Goal: Information Seeking & Learning: Learn about a topic

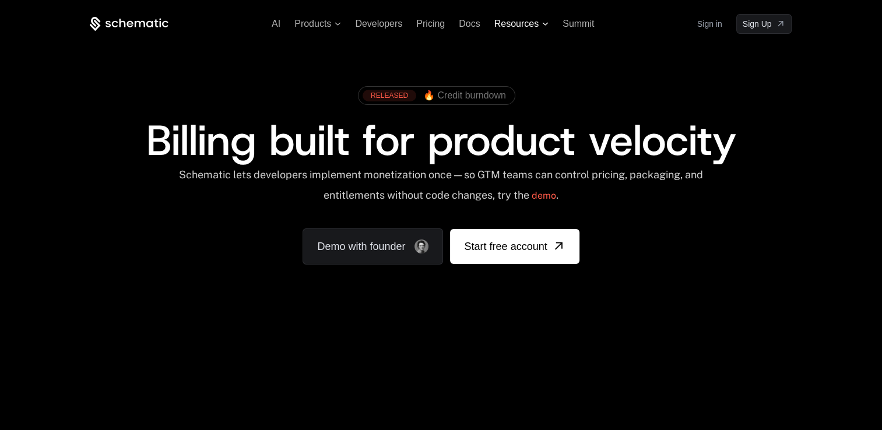
click at [544, 22] on icon at bounding box center [545, 23] width 6 height 3
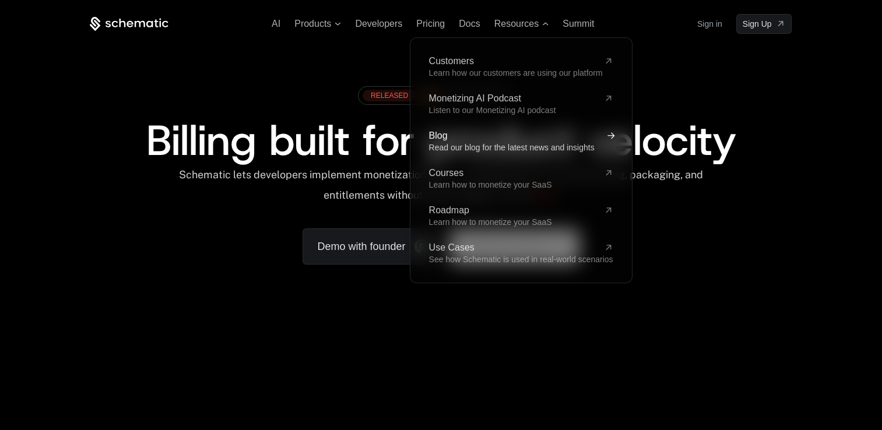
click at [509, 143] on span "Read our blog for the latest news and insights" at bounding box center [512, 147] width 166 height 9
click at [606, 137] on icon at bounding box center [610, 135] width 13 height 13
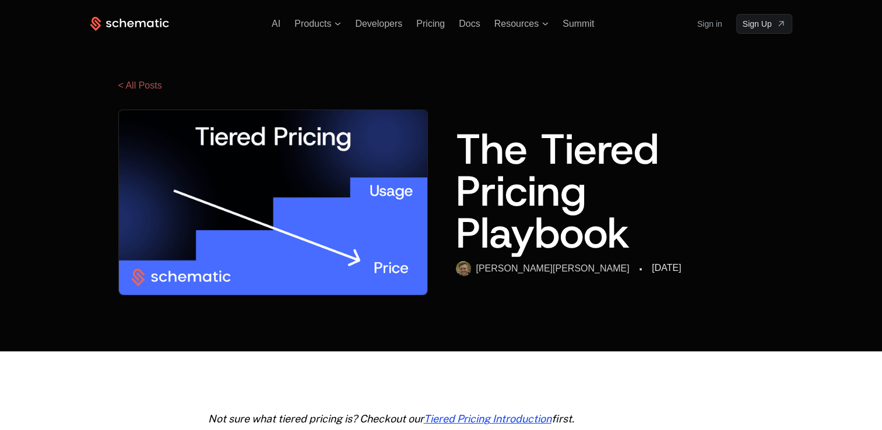
click at [128, 82] on link "< All Posts" at bounding box center [140, 85] width 44 height 10
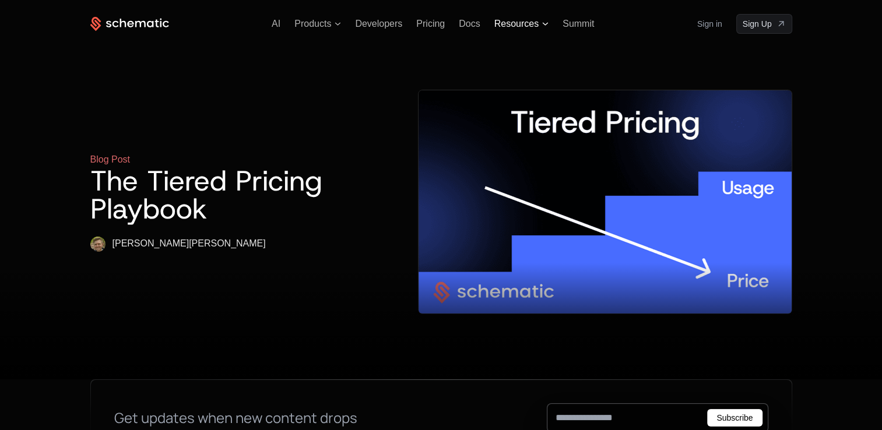
click at [544, 23] on icon at bounding box center [546, 23] width 6 height 3
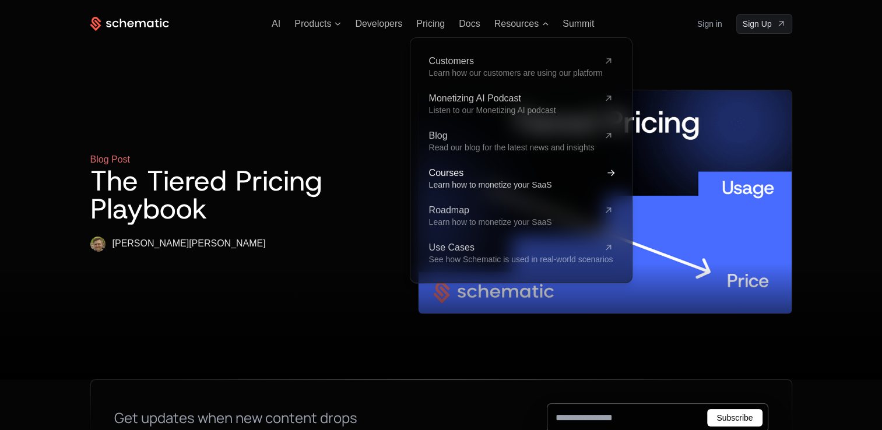
click at [462, 181] on span "Learn how to monetize your SaaS" at bounding box center [490, 184] width 123 height 9
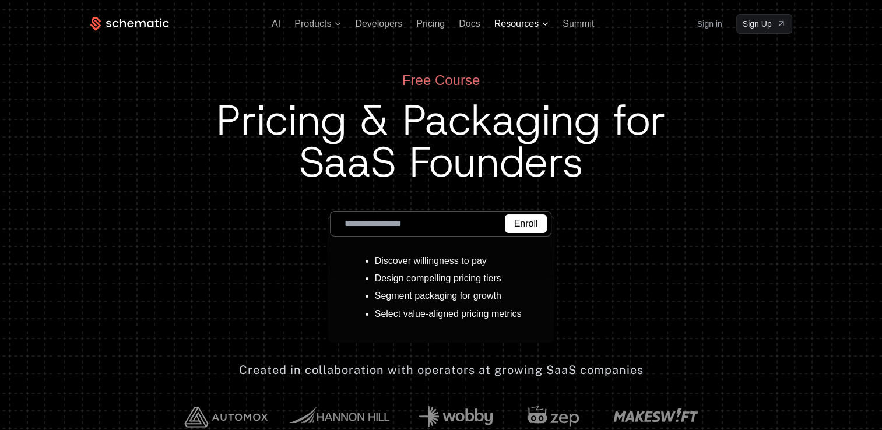
click at [506, 24] on span "Resources" at bounding box center [517, 24] width 44 height 10
